Goal: Contribute content: Contribute content

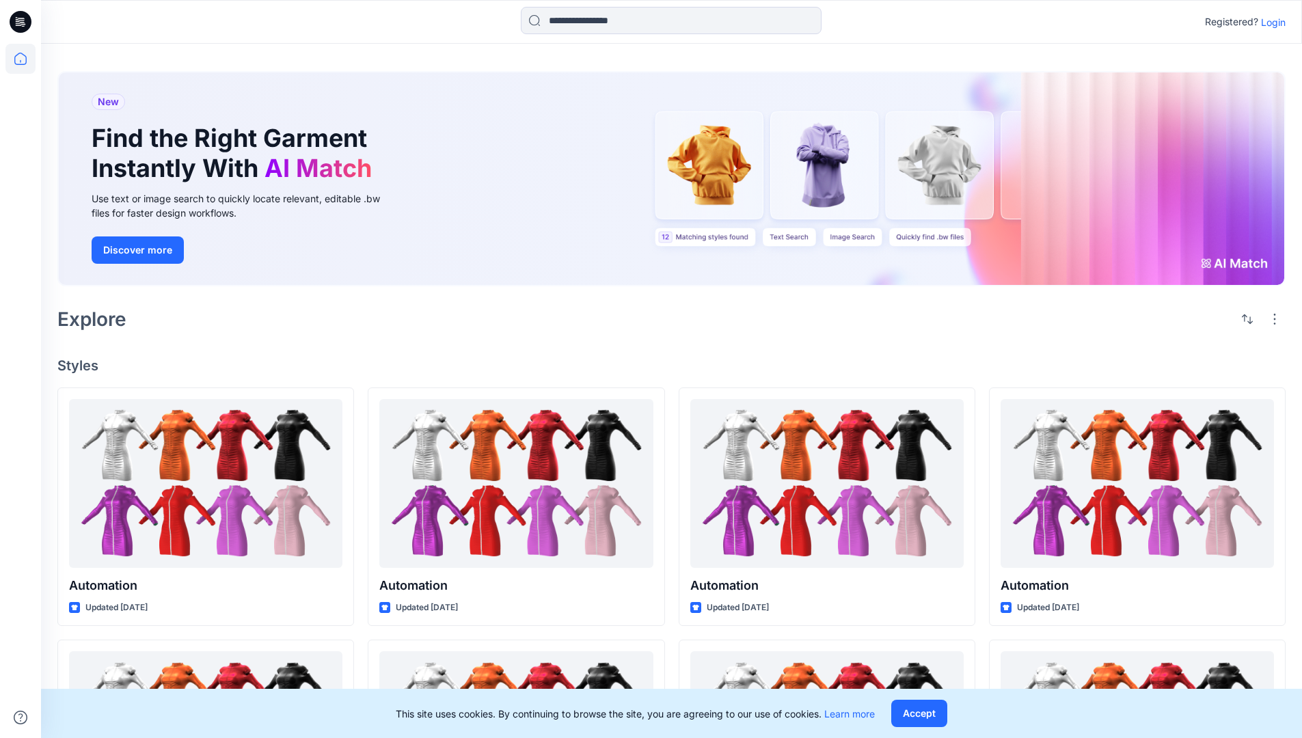
click at [1270, 22] on p "Login" at bounding box center [1273, 22] width 25 height 14
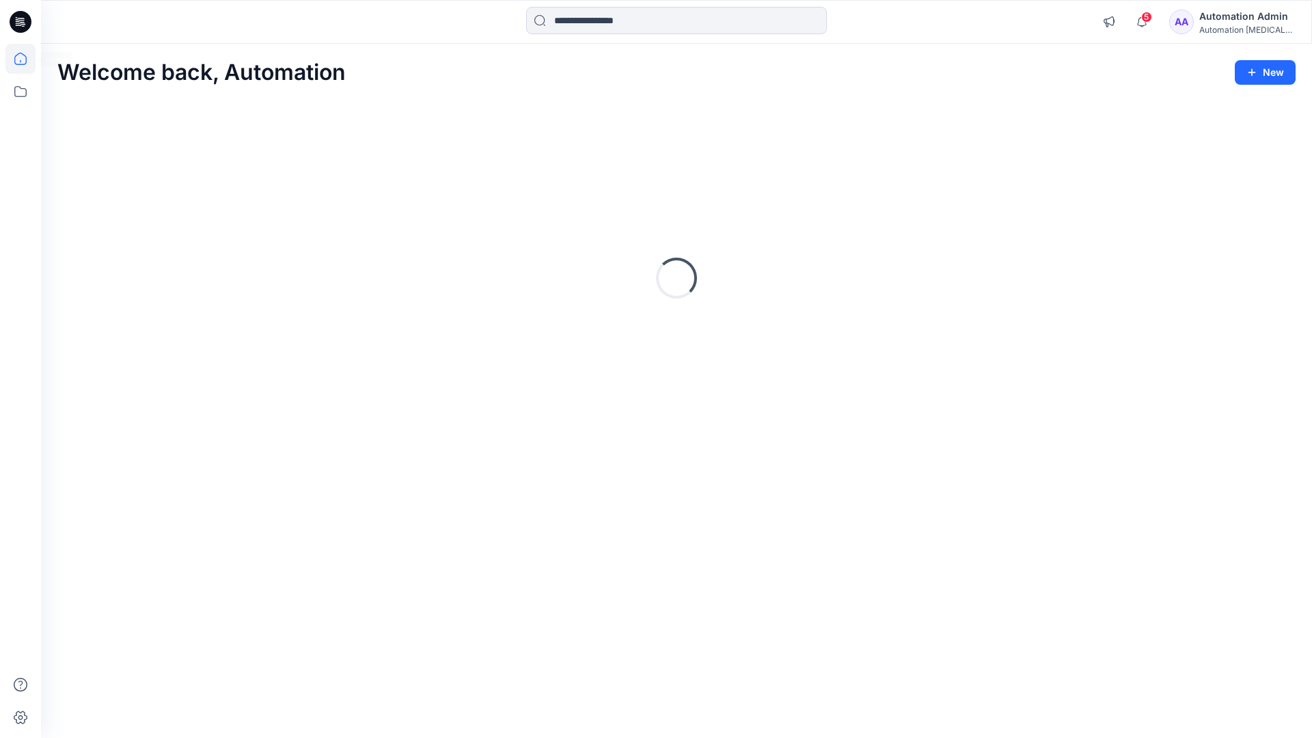
click at [26, 59] on icon at bounding box center [20, 59] width 12 height 12
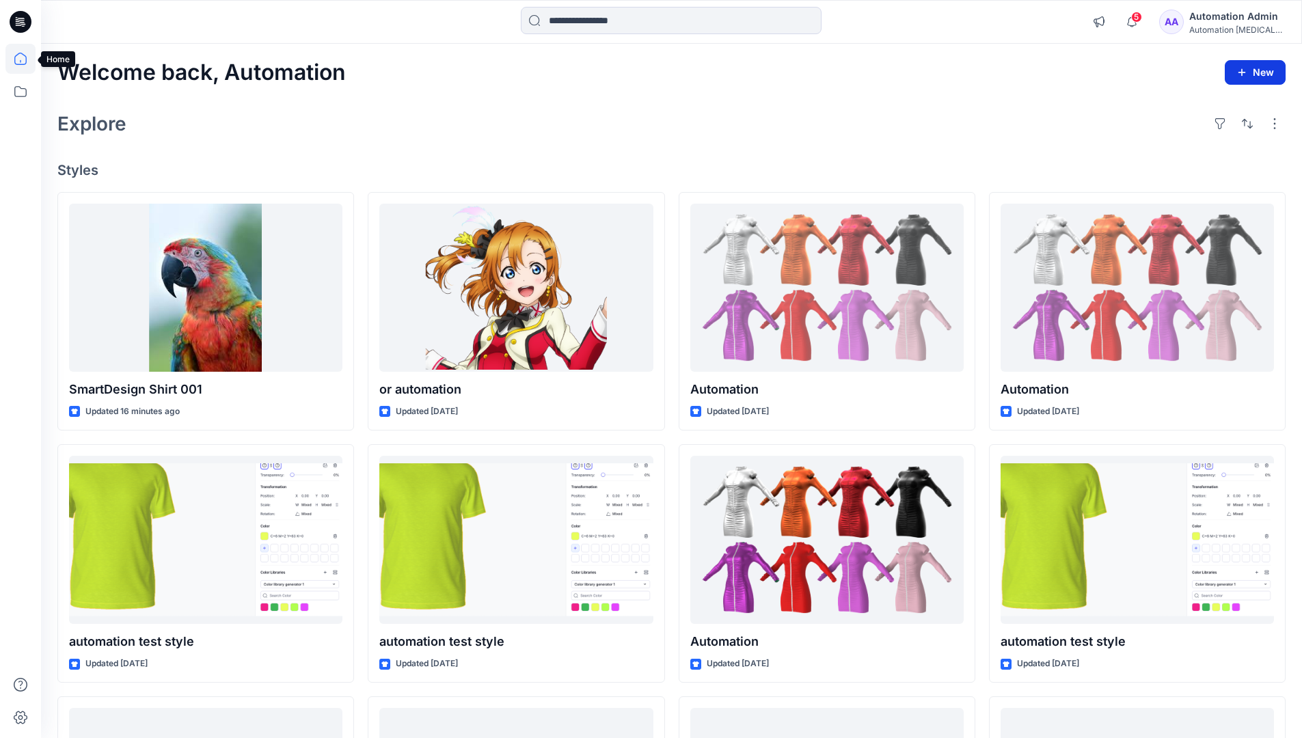
click at [1262, 70] on button "New" at bounding box center [1255, 72] width 61 height 25
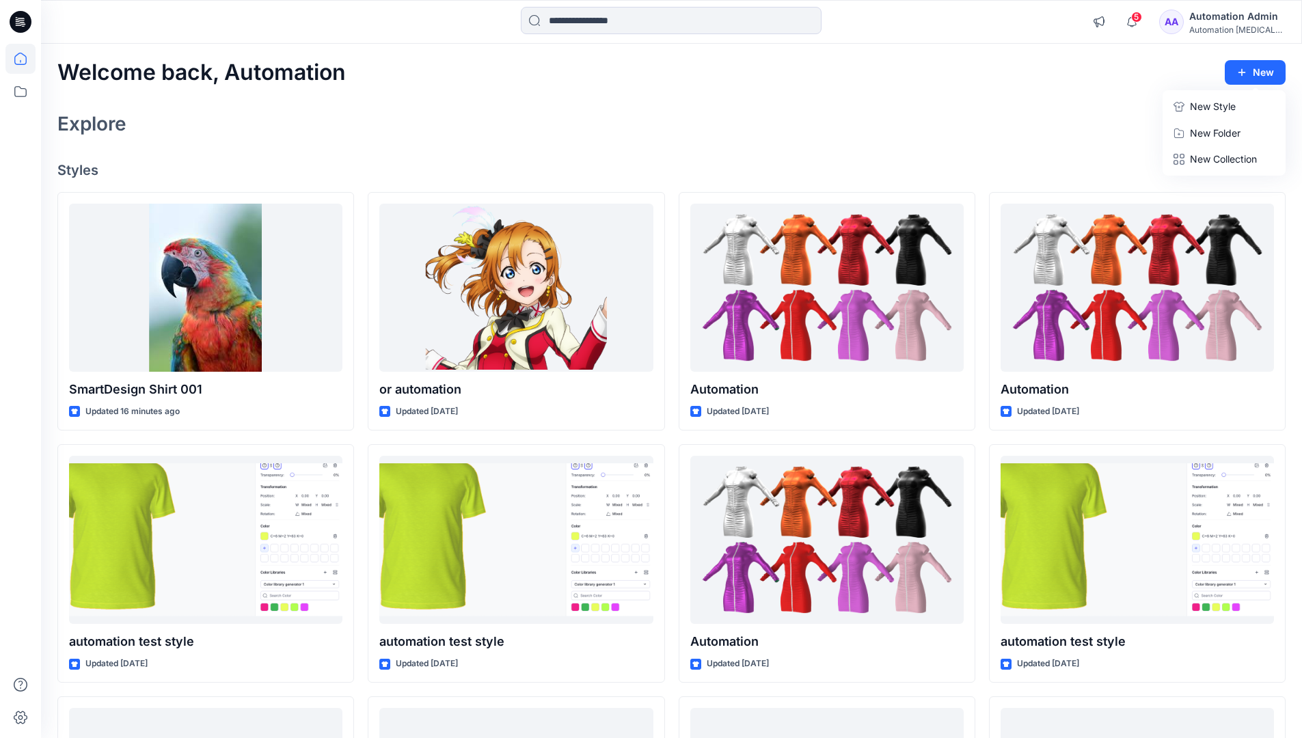
click at [1203, 103] on p "New Style" at bounding box center [1213, 106] width 46 height 16
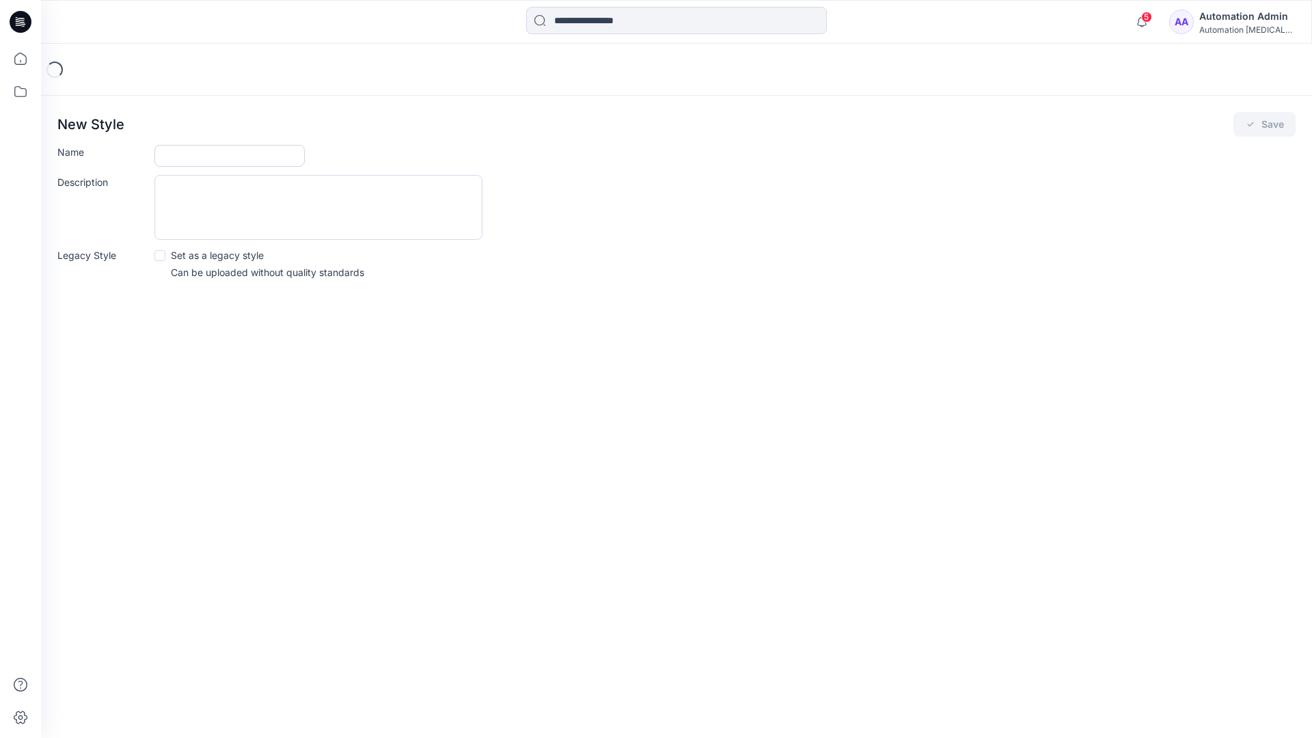
click at [191, 159] on input "Name" at bounding box center [229, 156] width 150 height 22
type input "**********"
click at [159, 254] on span at bounding box center [159, 255] width 11 height 11
click at [1264, 124] on button "Save" at bounding box center [1265, 124] width 62 height 25
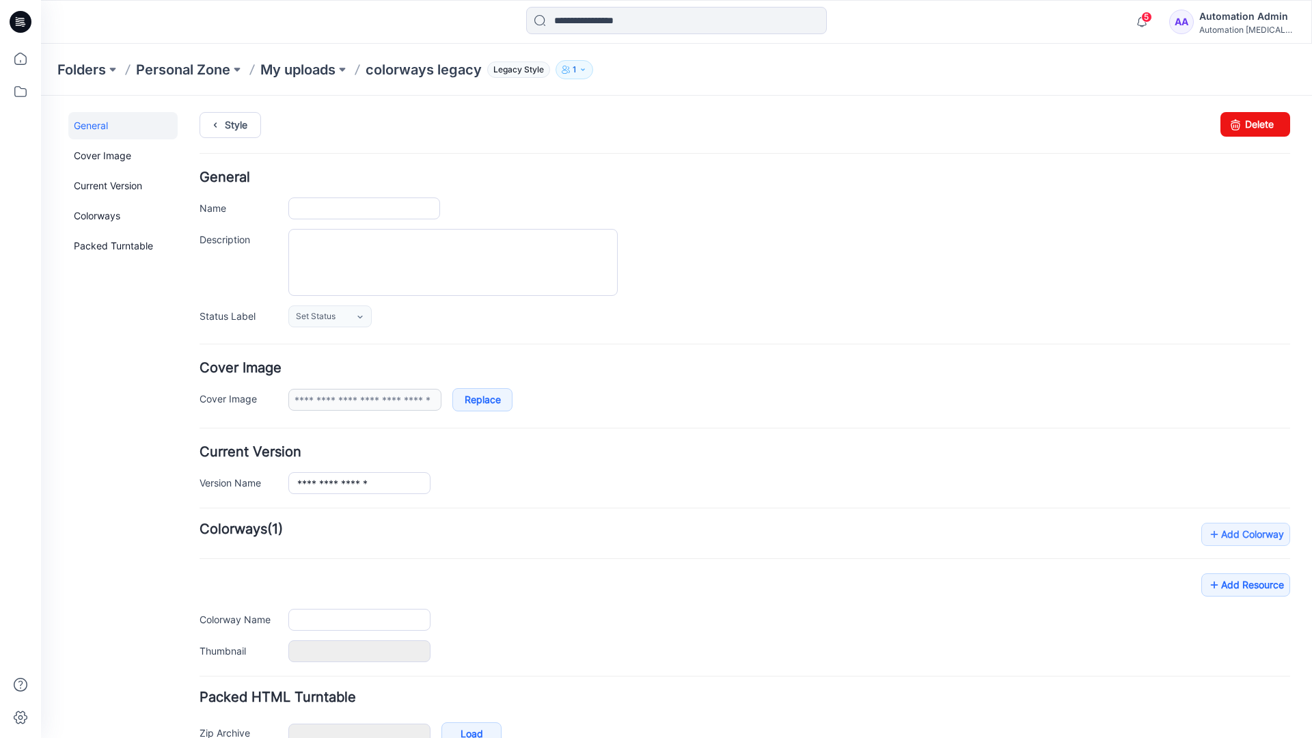
type input "**********"
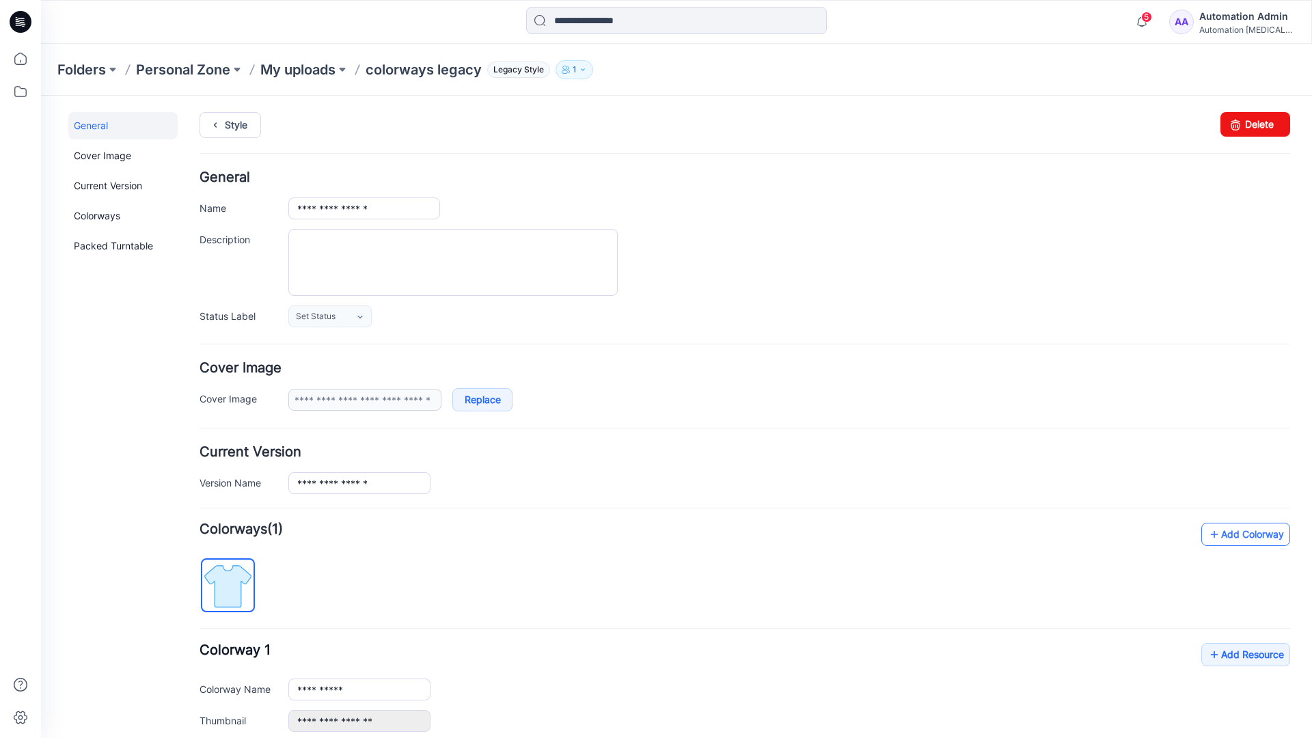
click at [1226, 539] on link "Add Colorway" at bounding box center [1246, 534] width 89 height 23
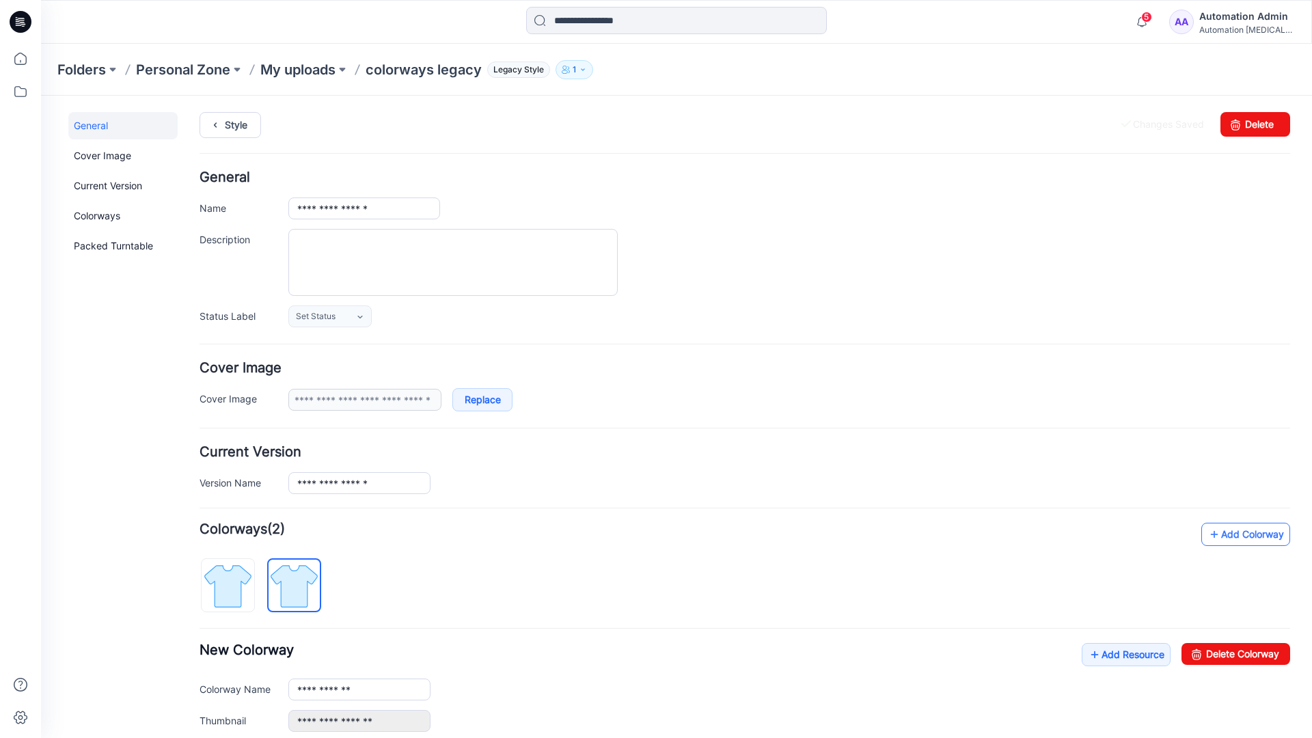
click at [1225, 535] on link "Add Colorway" at bounding box center [1246, 534] width 89 height 23
type input "*"
click at [305, 584] on img at bounding box center [294, 585] width 51 height 51
click at [340, 692] on input "**********" at bounding box center [359, 690] width 142 height 22
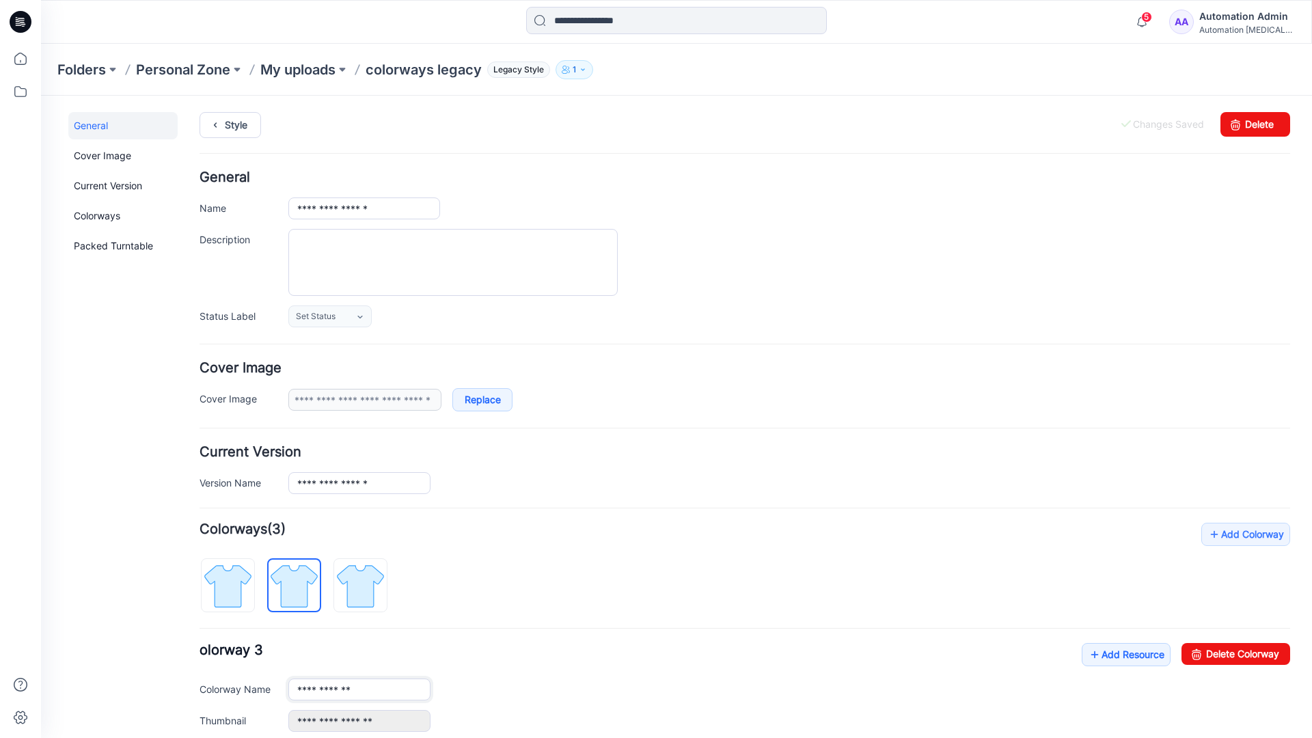
click at [360, 688] on input "**********" at bounding box center [359, 690] width 142 height 22
type input "*"
click at [242, 576] on img at bounding box center [227, 585] width 51 height 51
click at [1119, 657] on link "Add Resource" at bounding box center [1126, 654] width 89 height 23
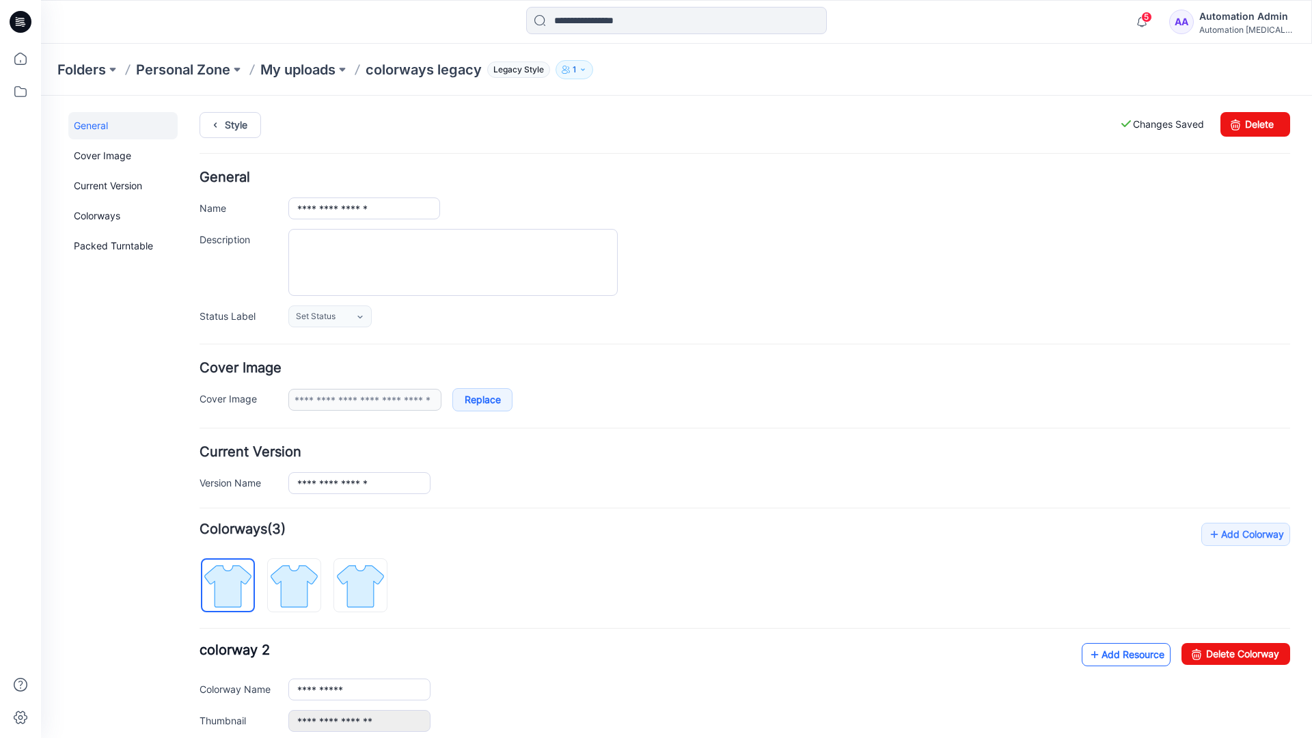
type input "**********"
click at [274, 721] on link at bounding box center [274, 721] width 11 height 11
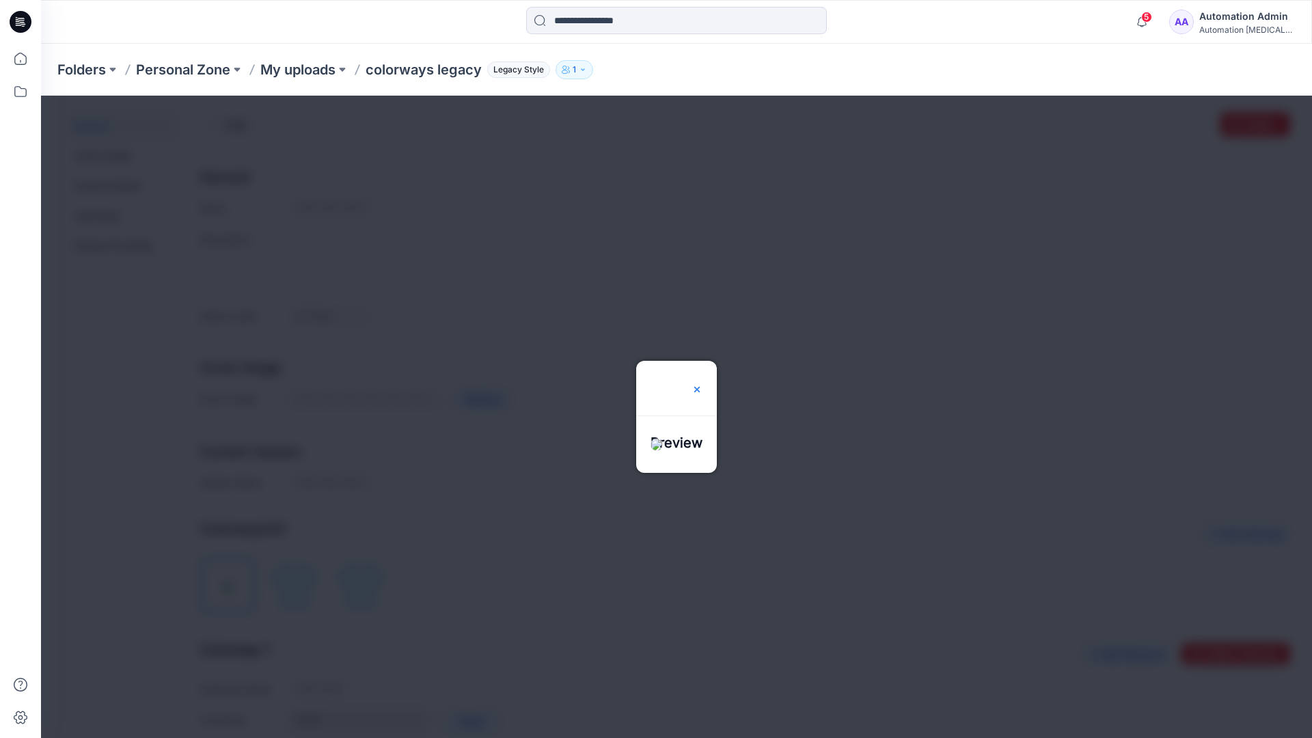
click at [703, 384] on img at bounding box center [697, 389] width 11 height 11
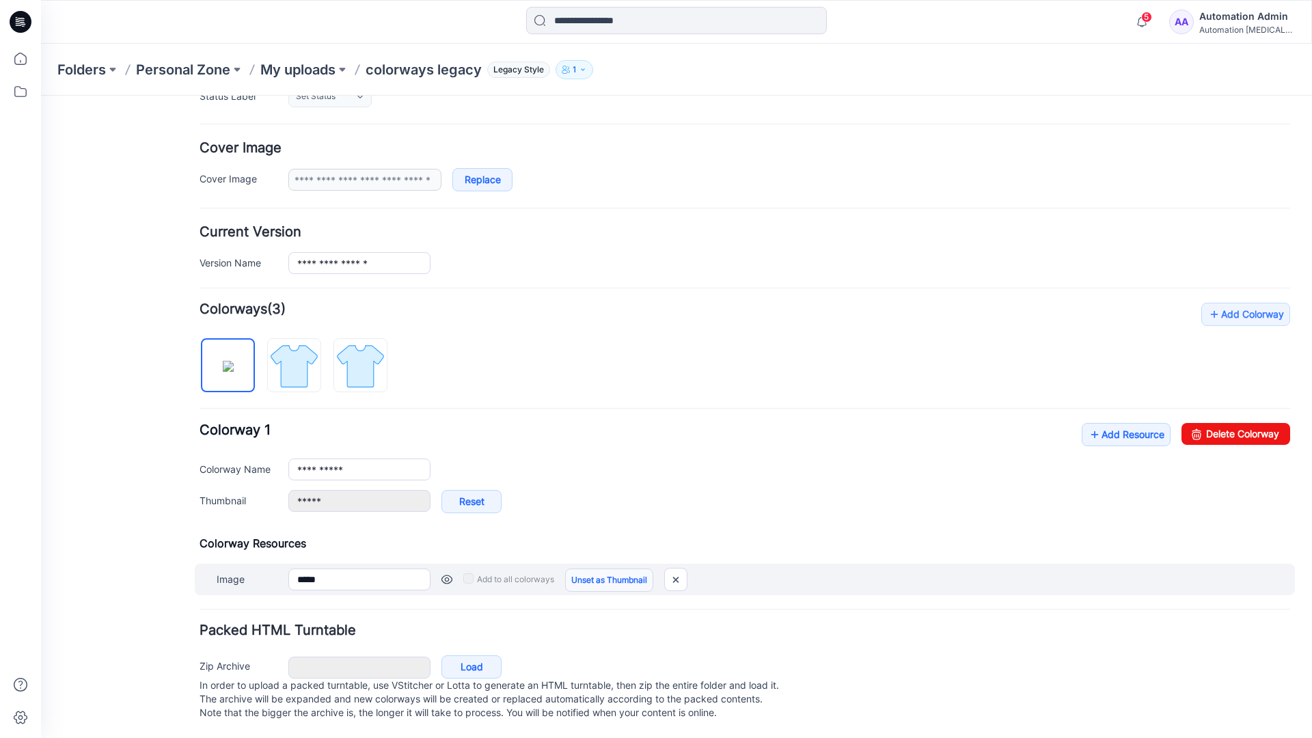
click at [604, 569] on link "Unset as Thumbnail" at bounding box center [609, 580] width 88 height 23
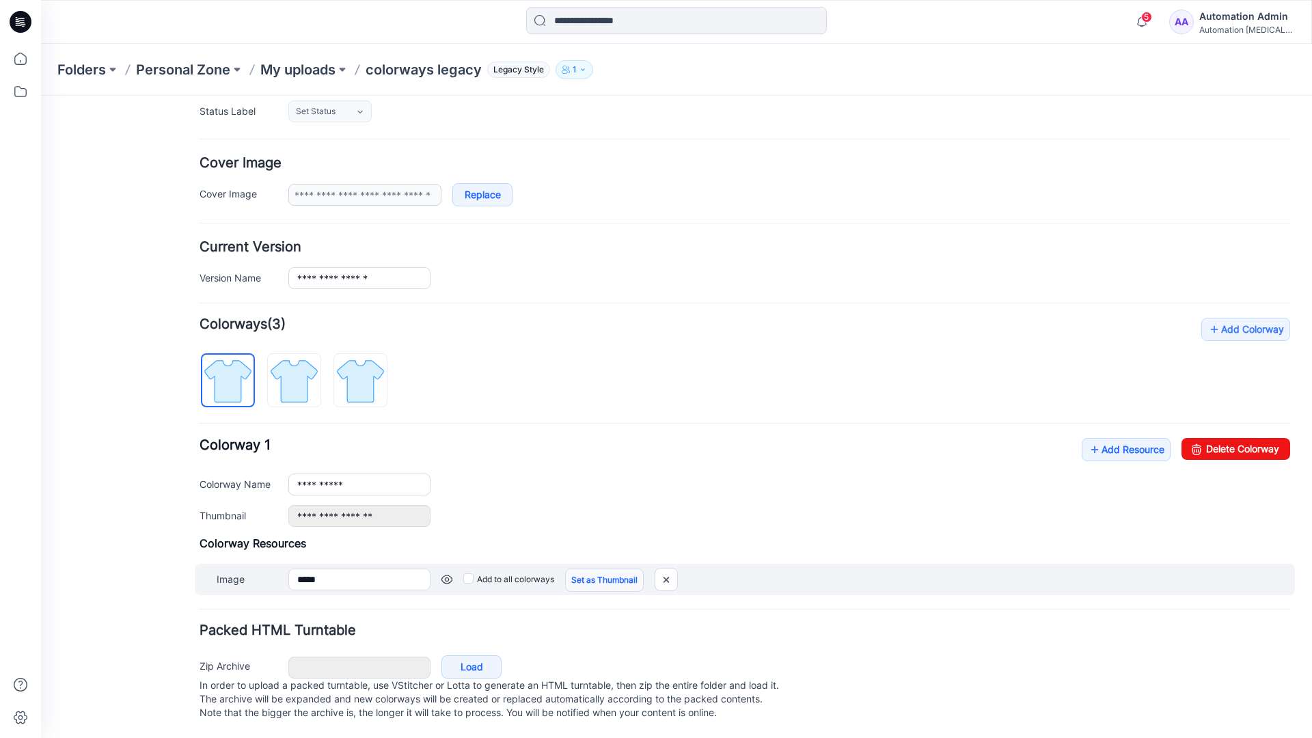
click at [584, 569] on link "Set as Thumbnail" at bounding box center [604, 580] width 79 height 23
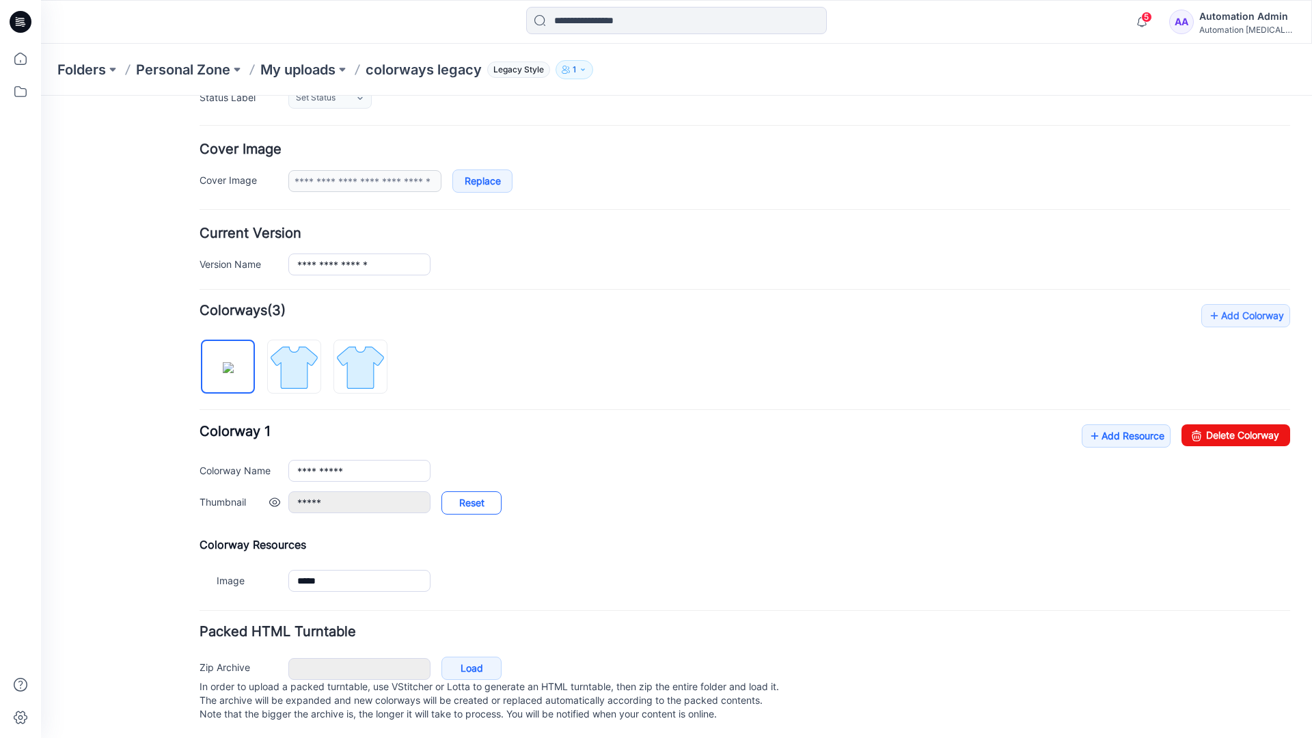
click at [472, 504] on link "Reset" at bounding box center [472, 502] width 60 height 23
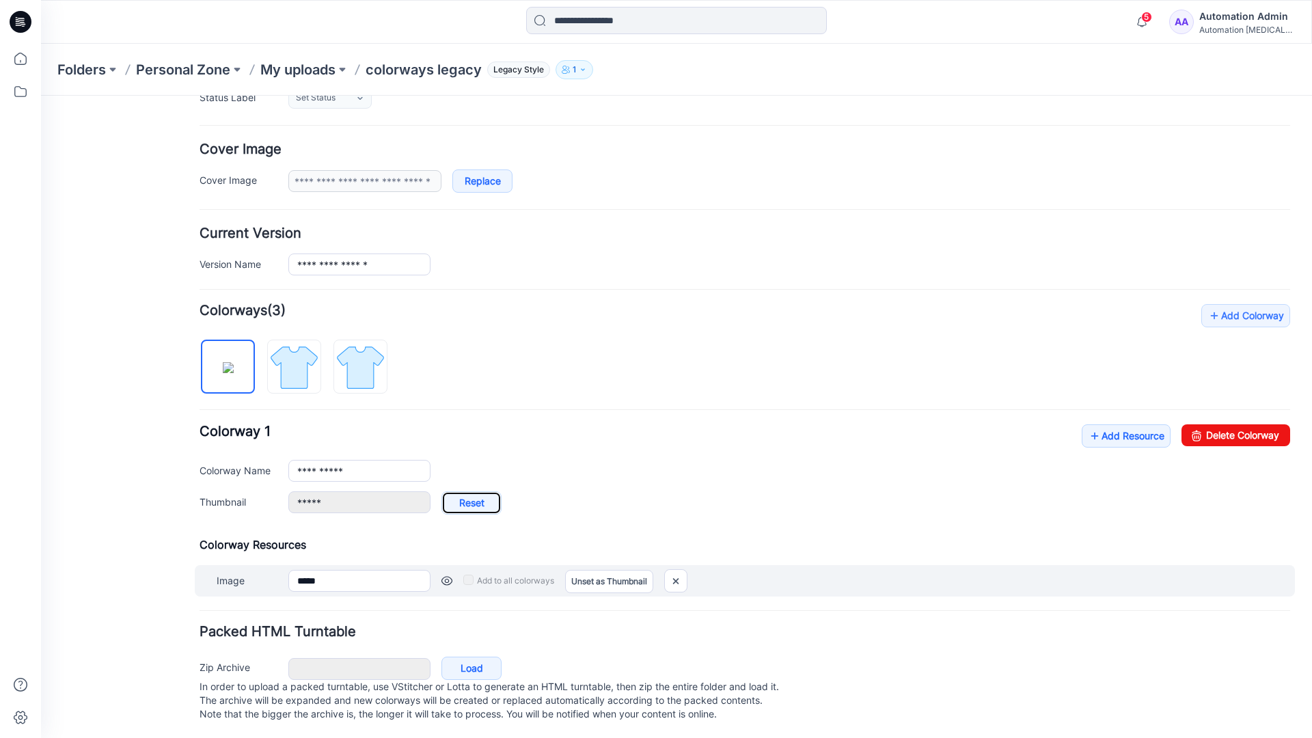
type input "**********"
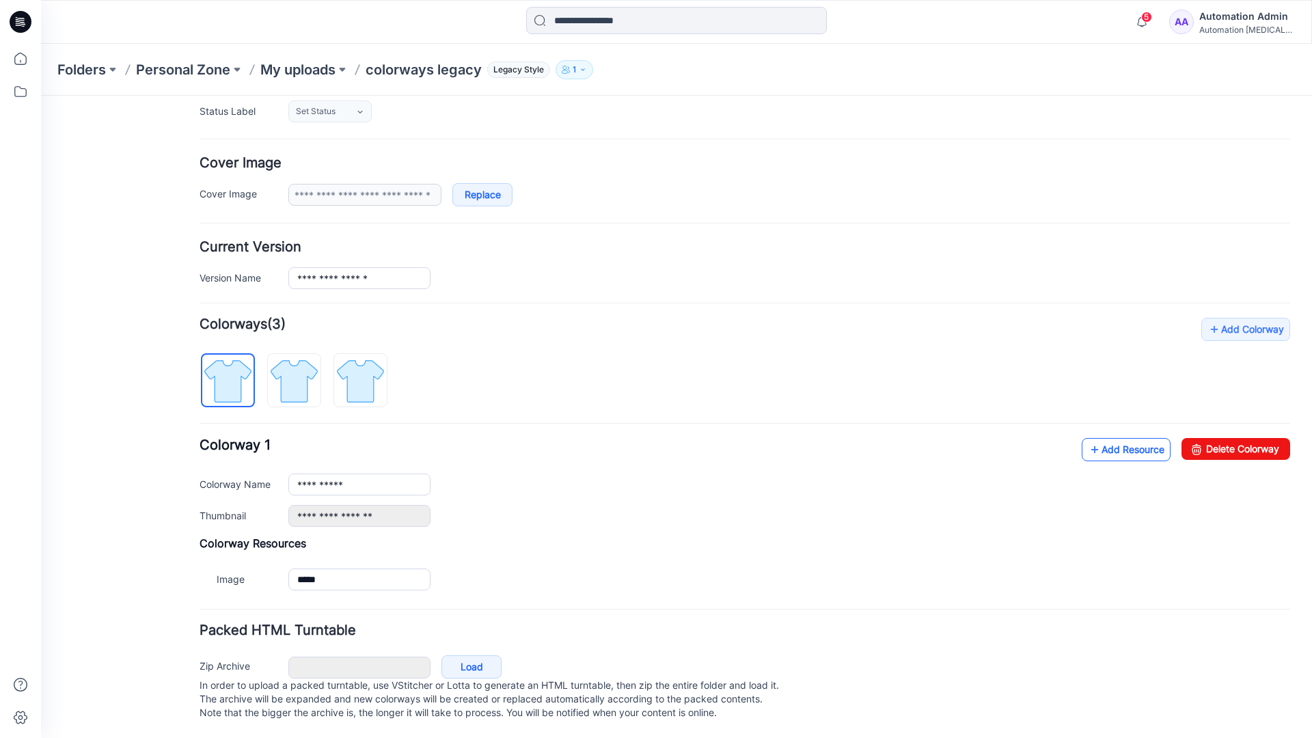
click at [1117, 438] on link "Add Resource" at bounding box center [1126, 449] width 89 height 23
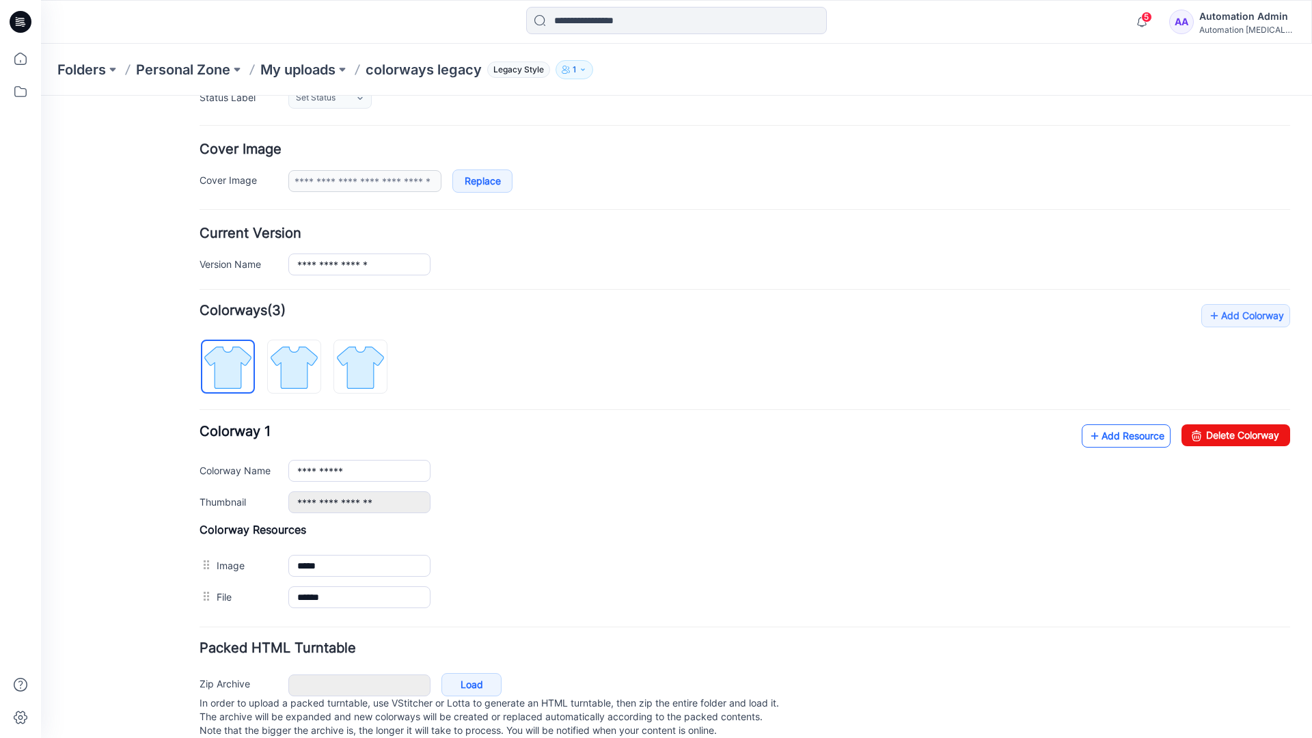
click at [1124, 436] on link "Add Resource" at bounding box center [1126, 435] width 89 height 23
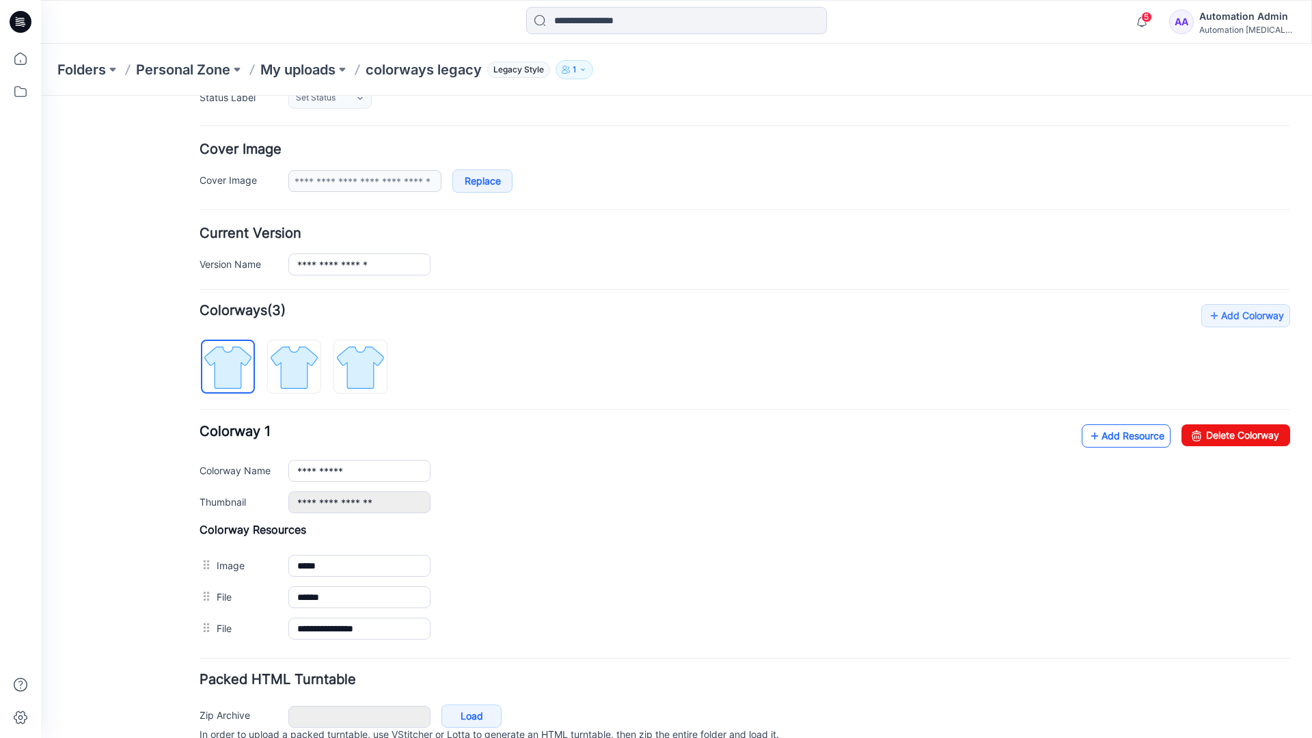
click at [1105, 436] on link "Add Resource" at bounding box center [1126, 435] width 89 height 23
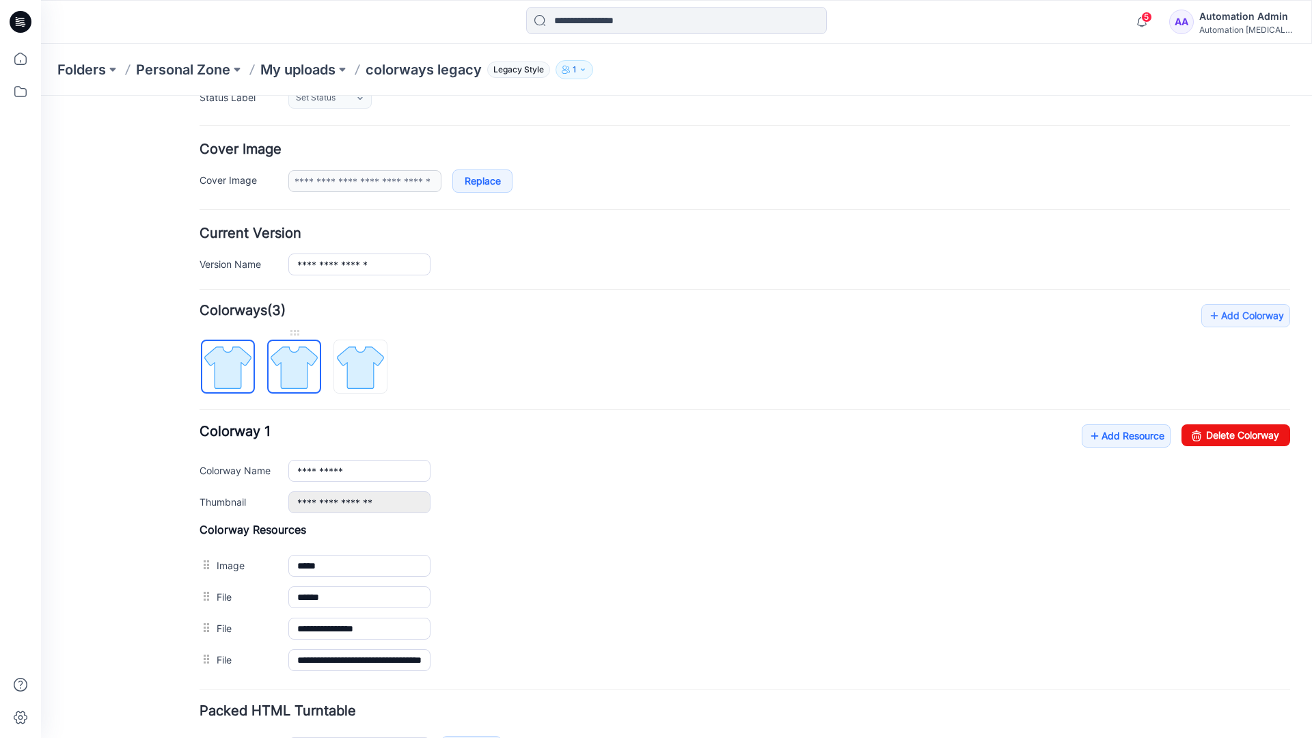
click at [307, 379] on img at bounding box center [294, 367] width 51 height 51
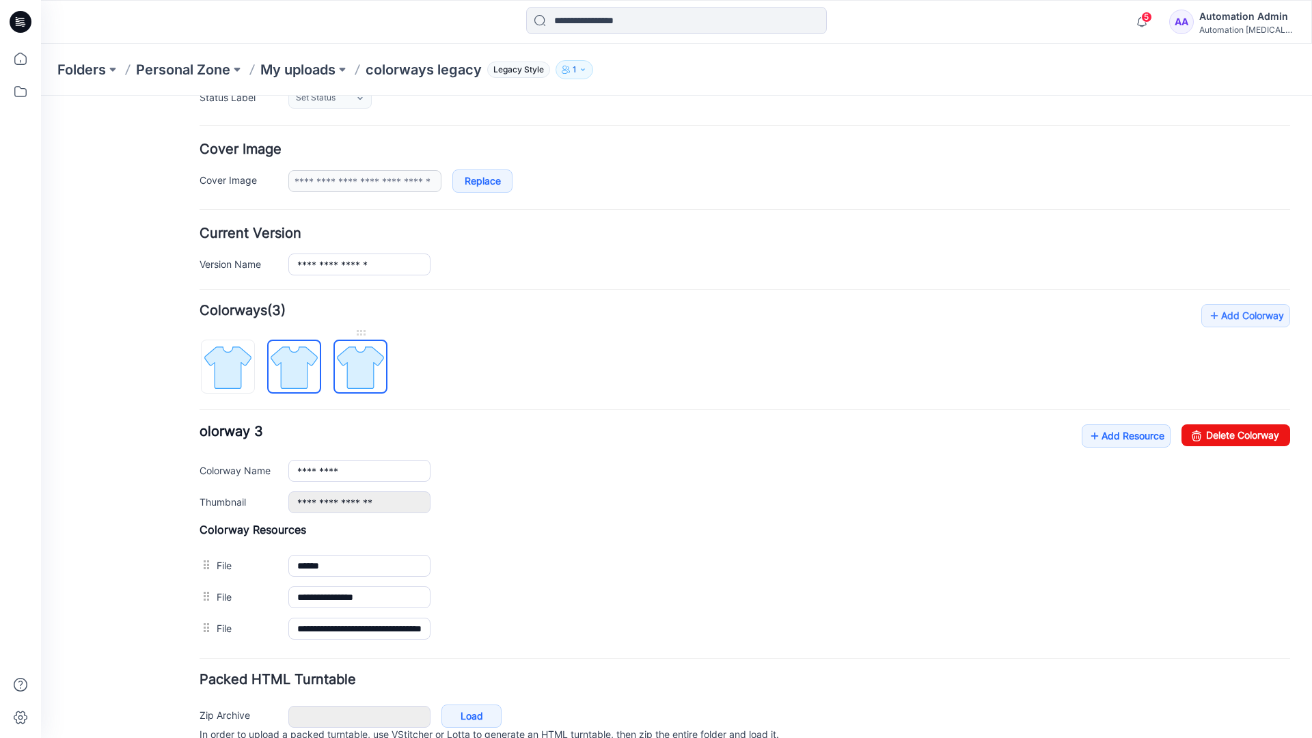
click at [377, 382] on img at bounding box center [360, 367] width 51 height 51
click at [308, 379] on img at bounding box center [294, 367] width 51 height 51
click at [246, 382] on img at bounding box center [227, 367] width 51 height 51
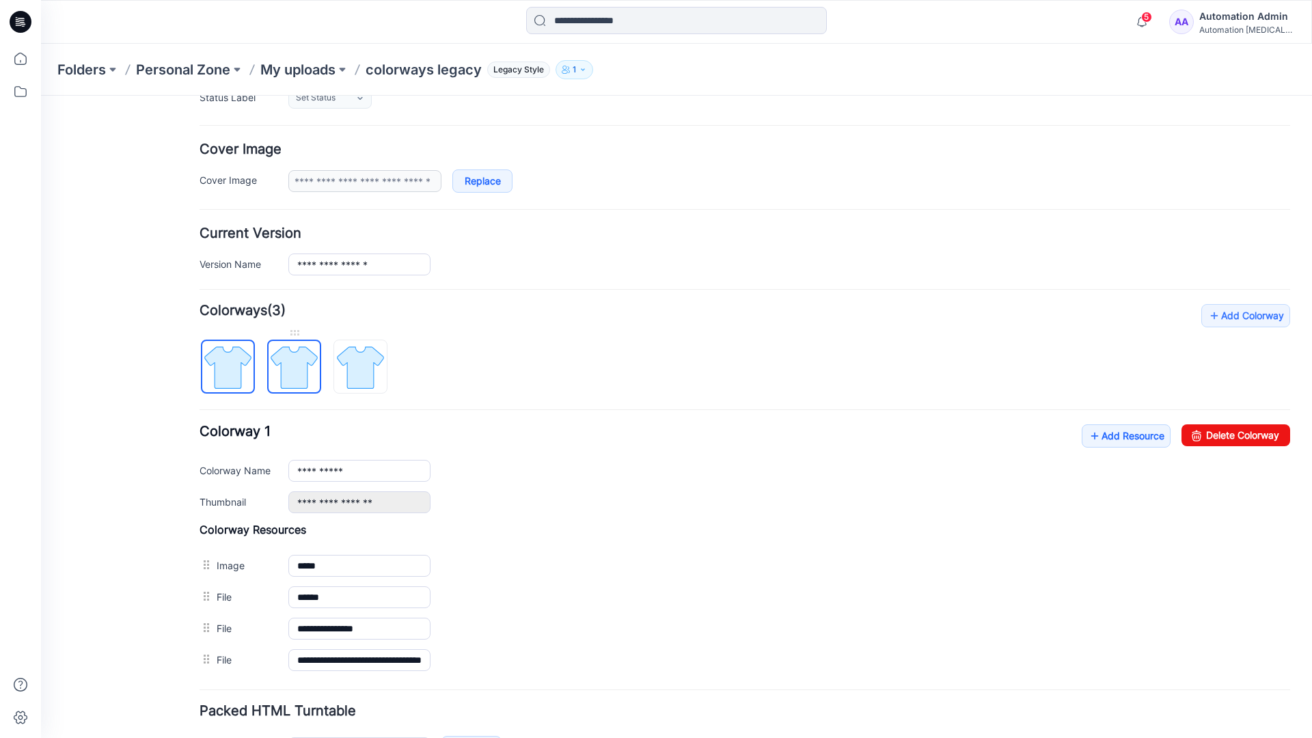
click at [288, 366] on img at bounding box center [294, 367] width 51 height 51
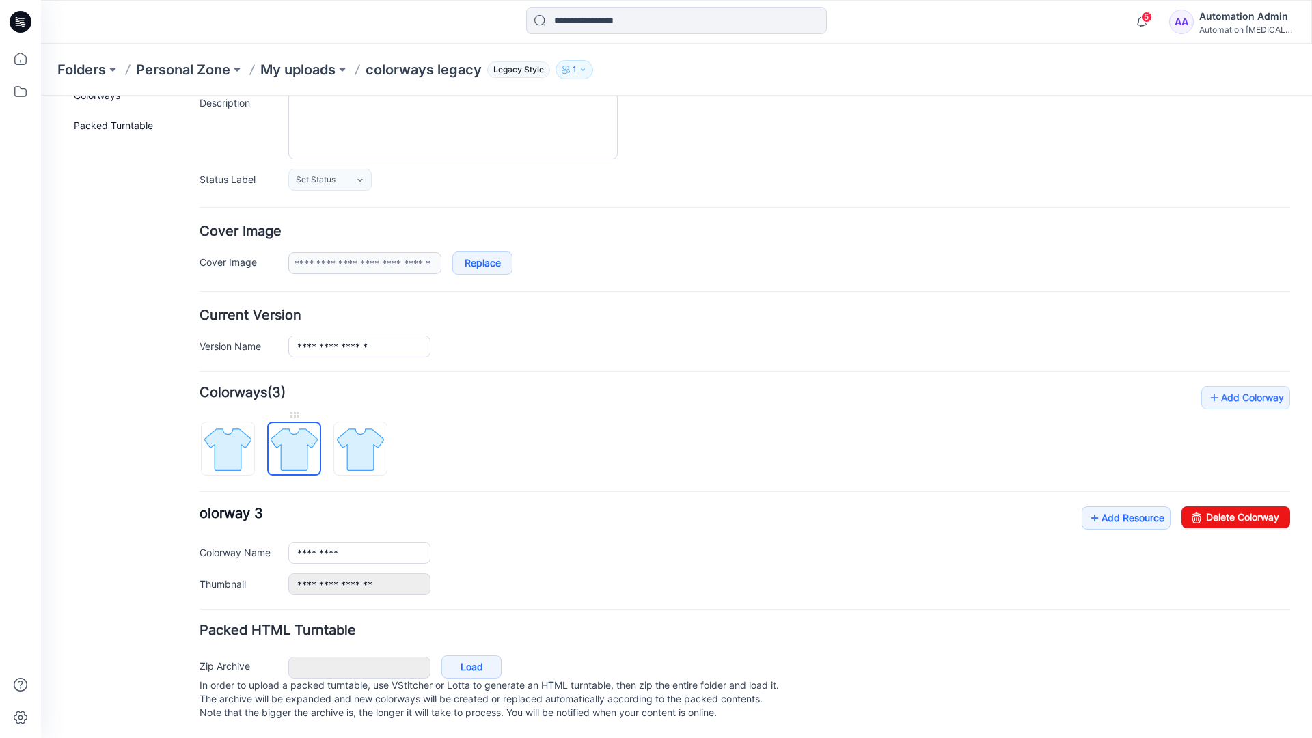
scroll to position [150, 0]
click at [360, 435] on img at bounding box center [360, 449] width 51 height 51
click at [289, 435] on img at bounding box center [294, 449] width 51 height 51
click at [354, 435] on img at bounding box center [360, 449] width 51 height 51
click at [294, 439] on img at bounding box center [294, 449] width 51 height 51
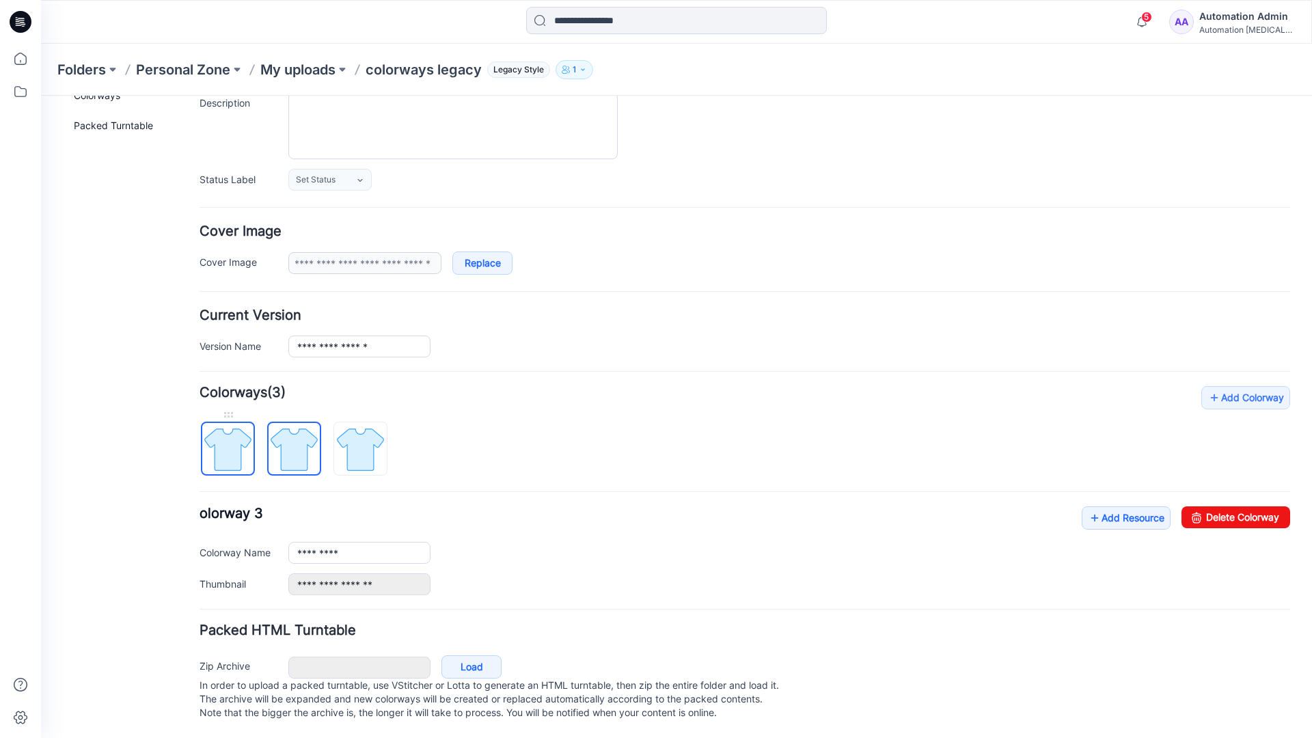
click at [237, 442] on img at bounding box center [227, 449] width 51 height 51
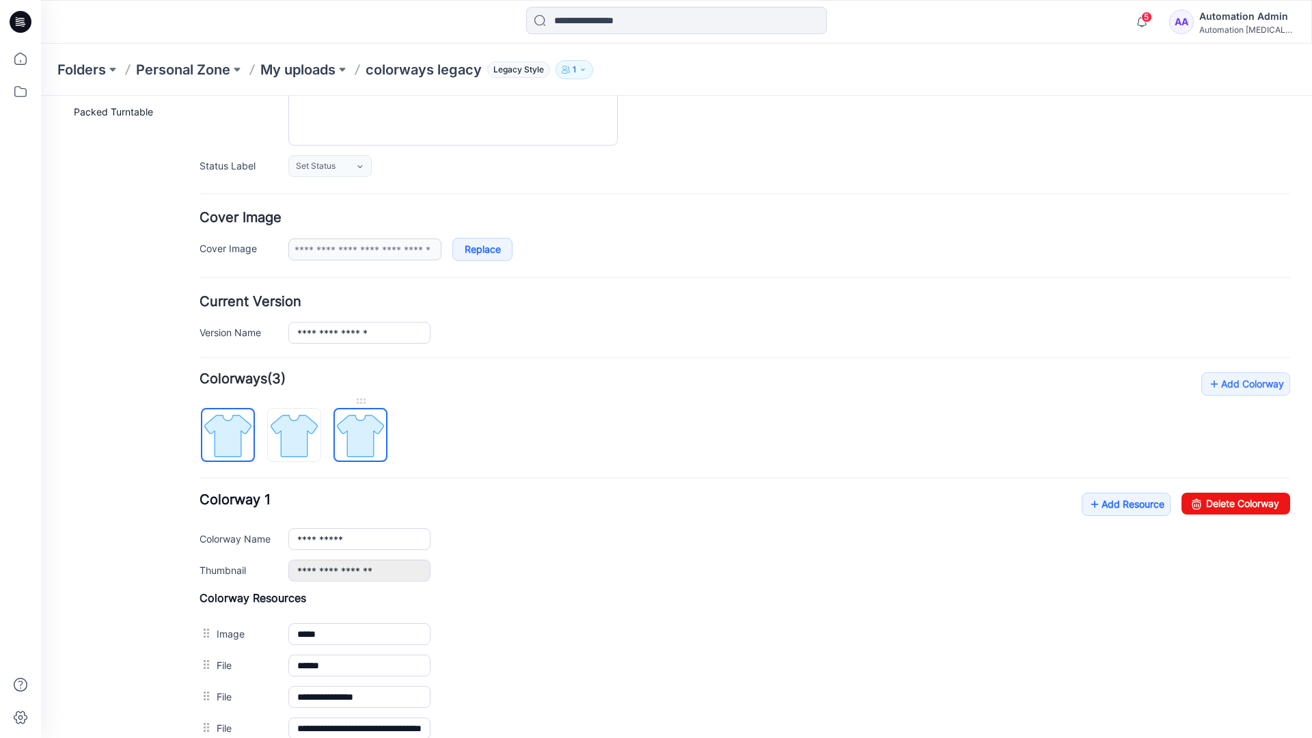
click at [358, 435] on img at bounding box center [360, 435] width 51 height 51
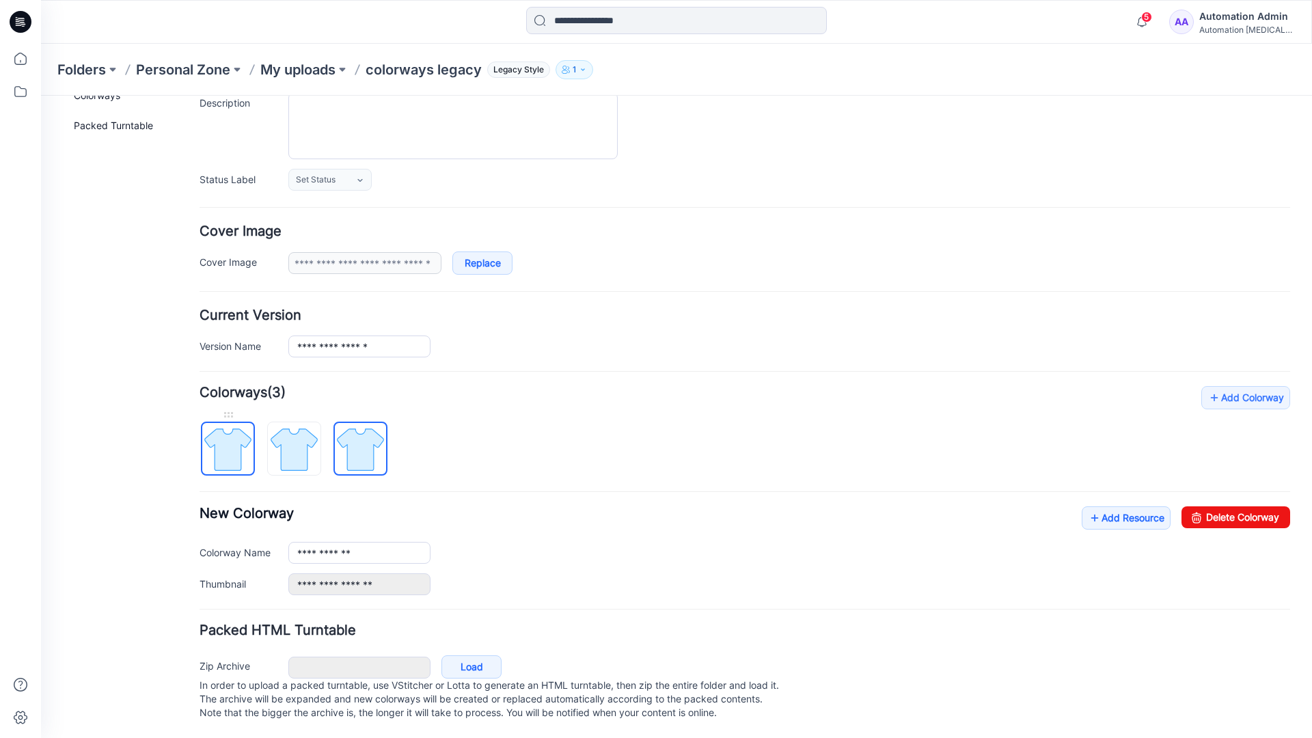
click at [242, 435] on img at bounding box center [227, 449] width 51 height 51
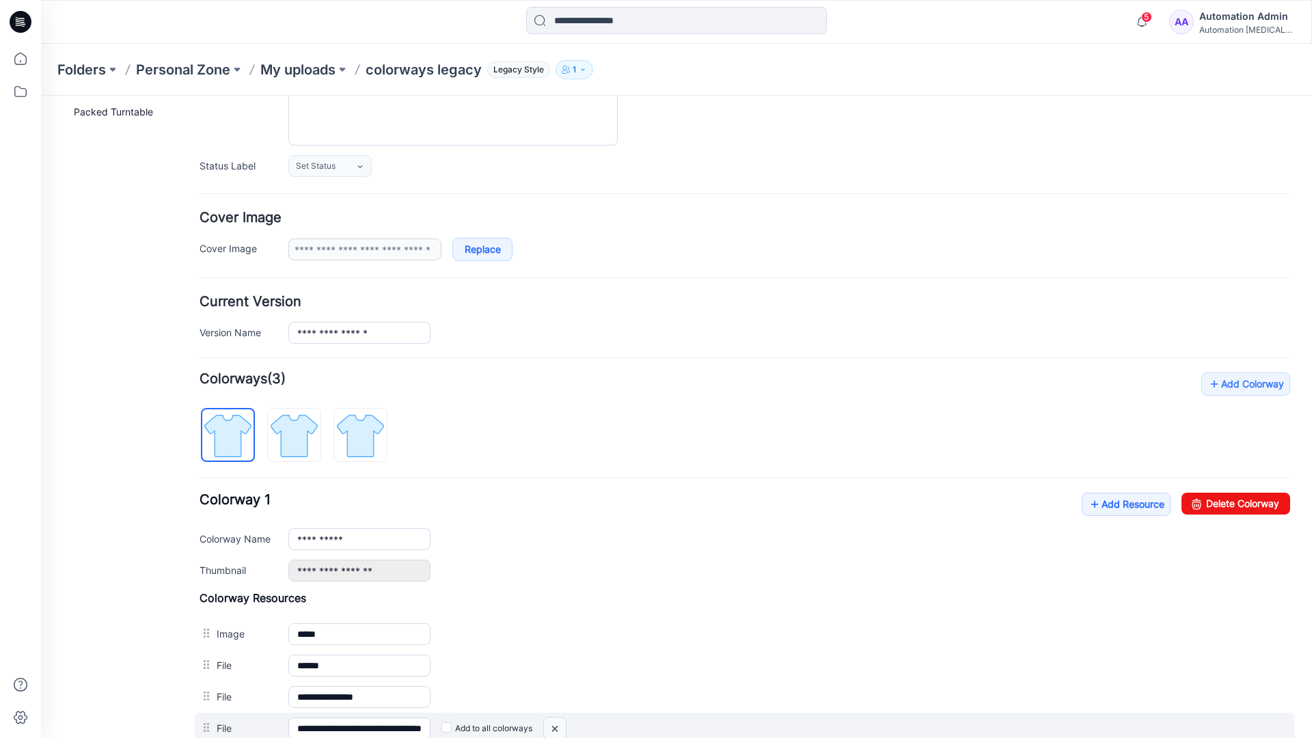
click at [558, 729] on img at bounding box center [555, 729] width 22 height 23
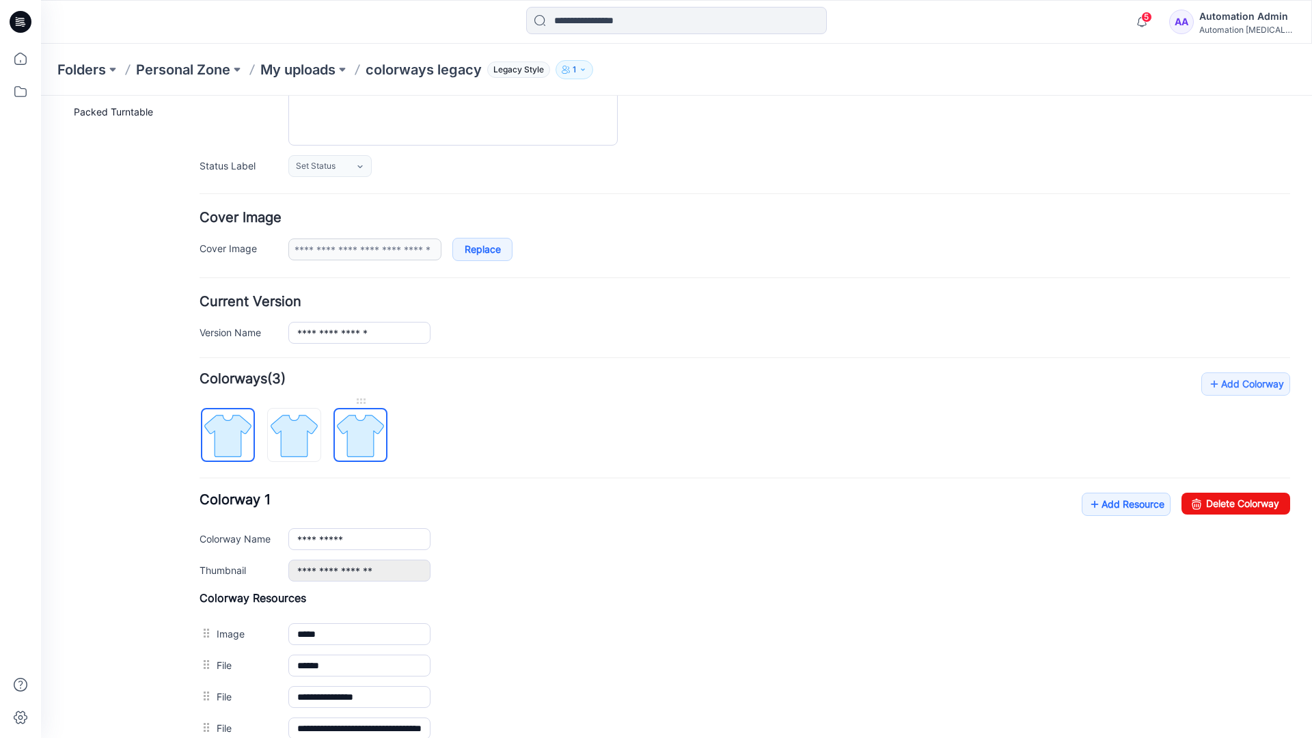
click at [359, 439] on img at bounding box center [360, 435] width 51 height 51
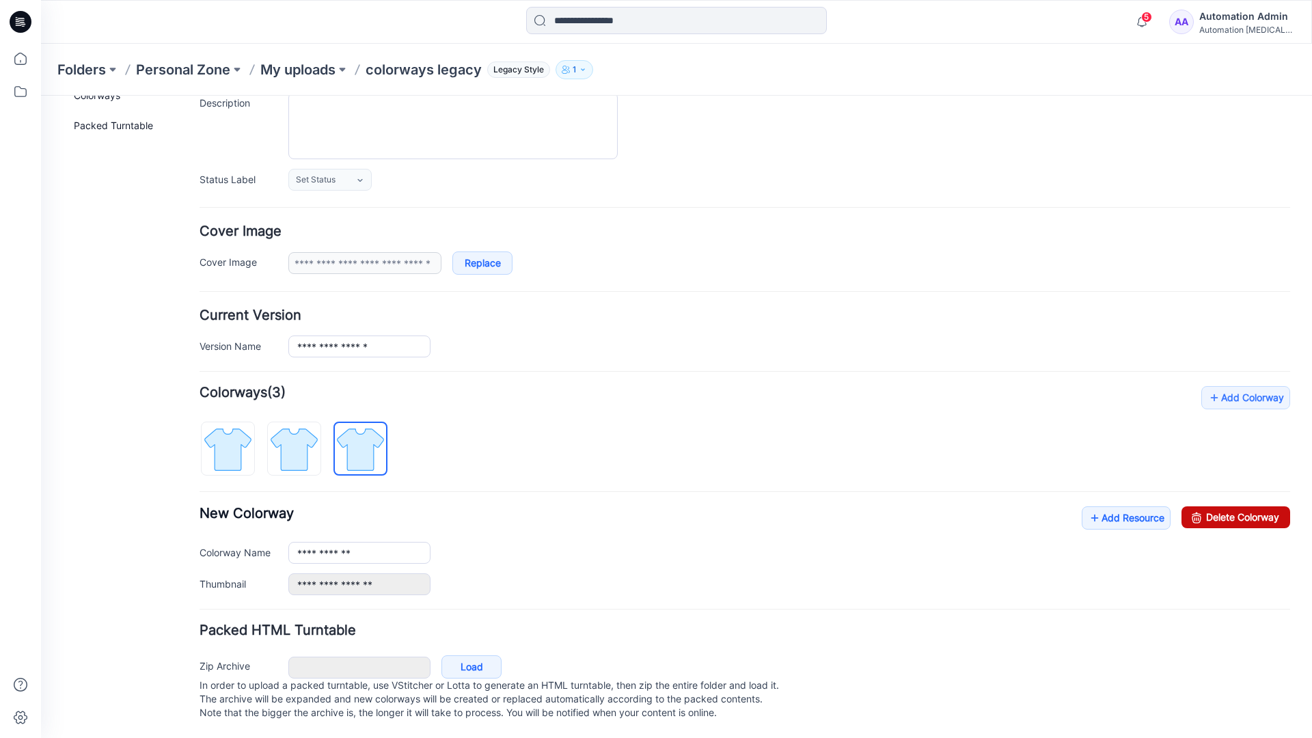
click at [1206, 506] on link "Delete Colorway" at bounding box center [1236, 517] width 109 height 22
click at [315, 429] on img at bounding box center [294, 449] width 51 height 51
click at [1247, 506] on link "Delete Colorway" at bounding box center [1236, 517] width 109 height 22
type input "**********"
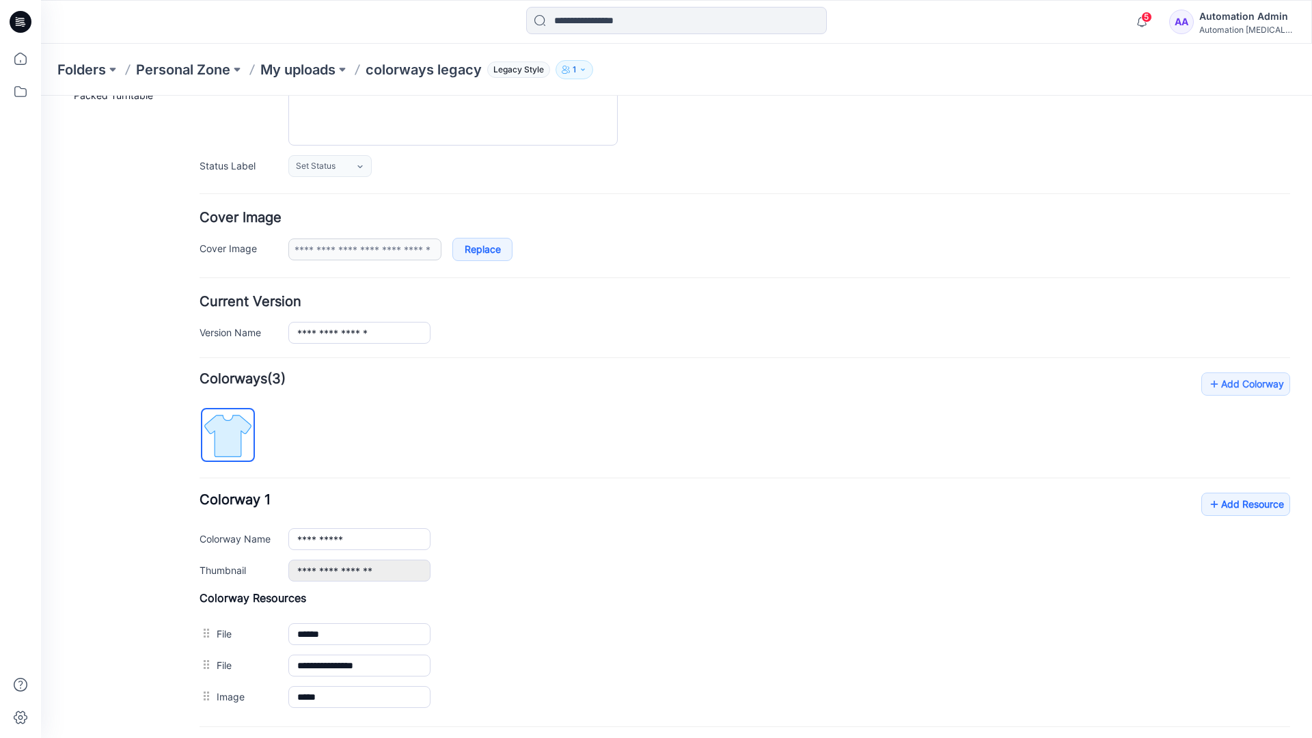
scroll to position [0, 0]
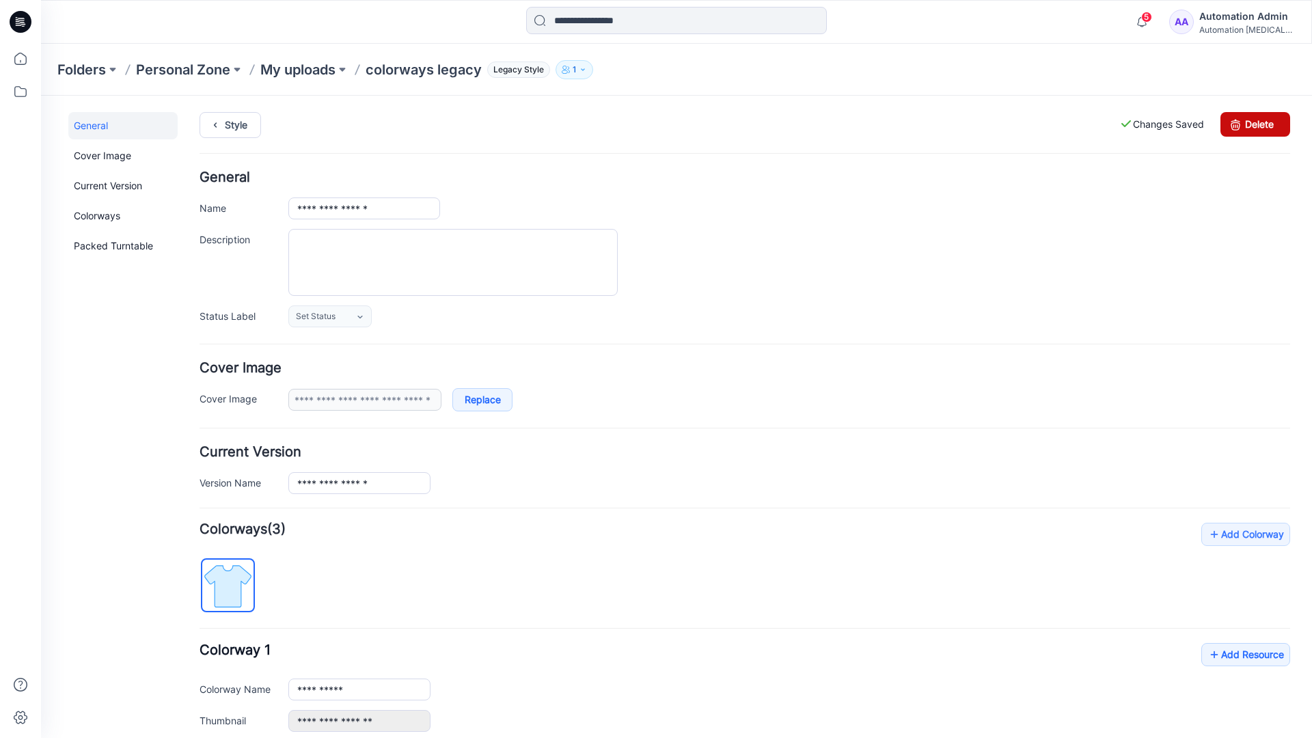
click at [1256, 124] on link "Delete" at bounding box center [1256, 124] width 70 height 25
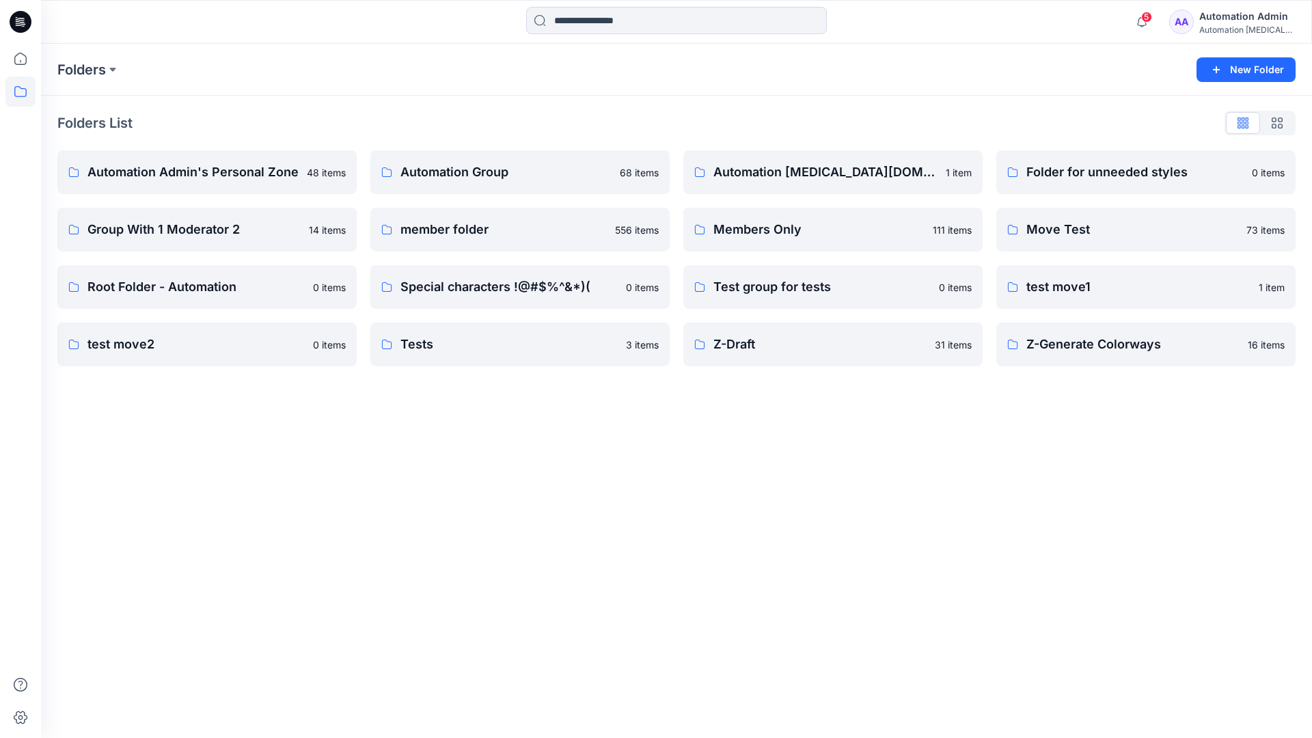
click at [1228, 21] on div "Automation Admin" at bounding box center [1247, 16] width 96 height 16
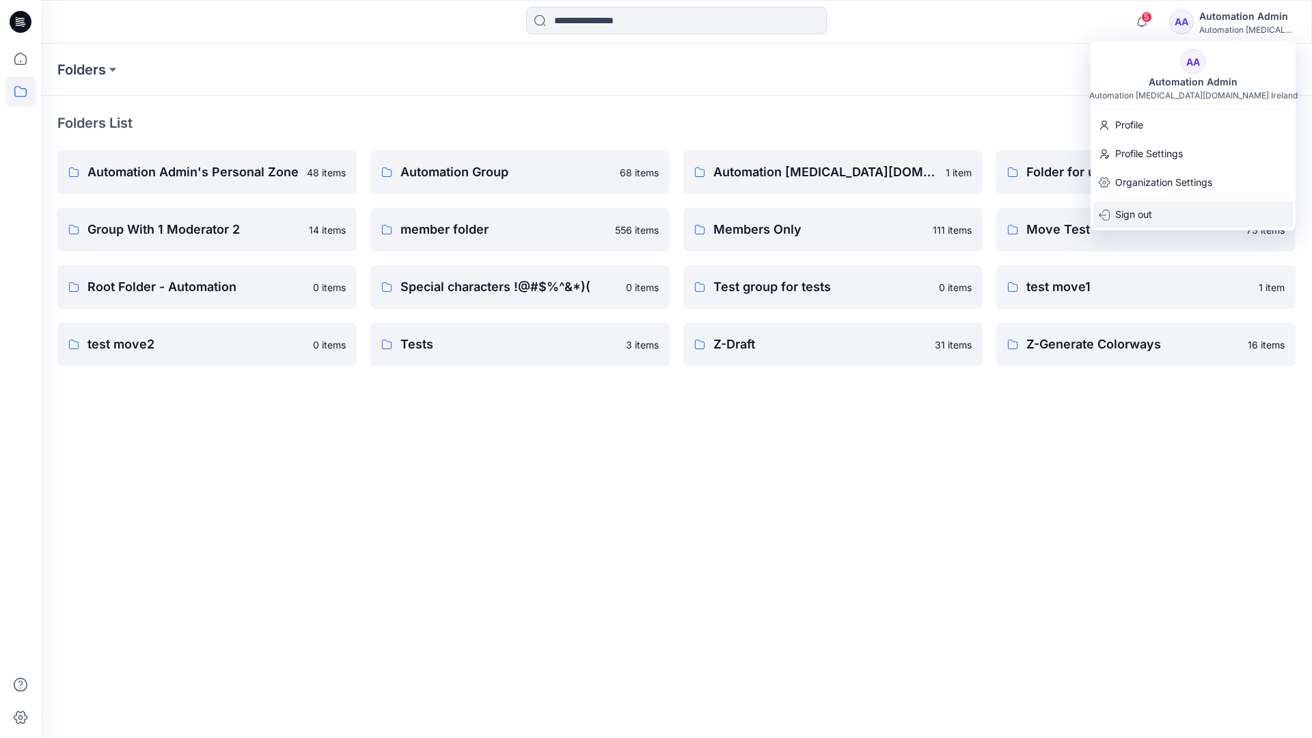
click at [1138, 222] on p "Sign out" at bounding box center [1133, 215] width 37 height 26
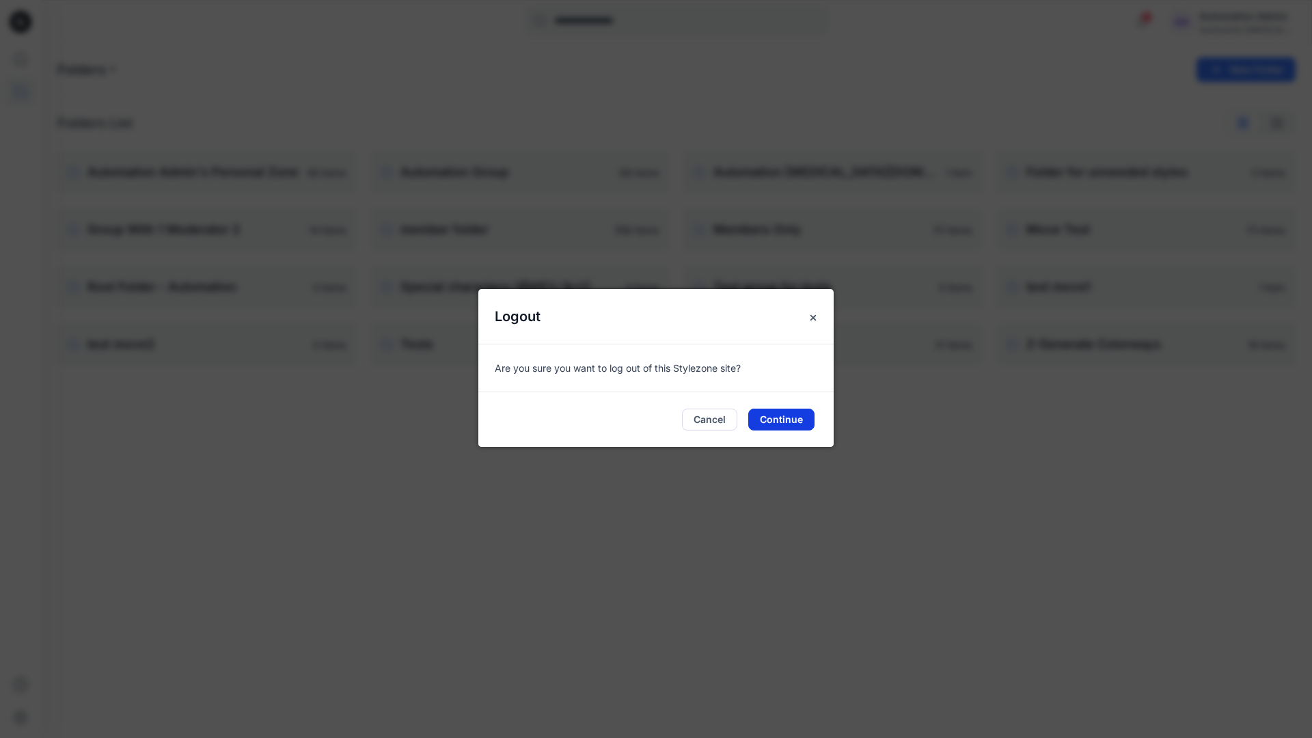
click at [796, 413] on button "Continue" at bounding box center [781, 420] width 66 height 22
